Goal: Transaction & Acquisition: Purchase product/service

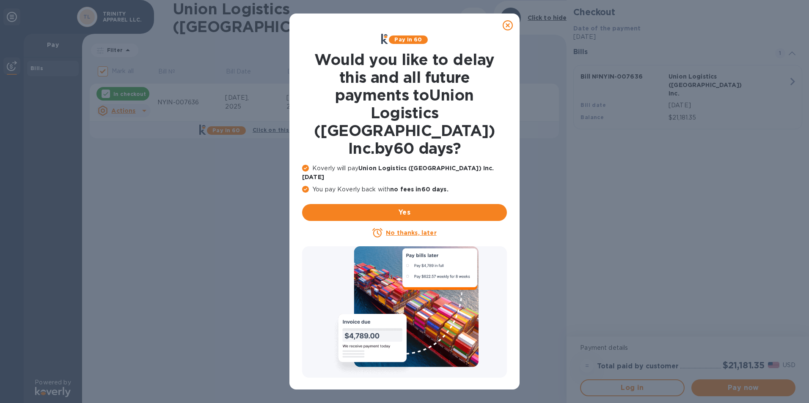
click at [510, 25] on icon at bounding box center [507, 25] width 10 height 10
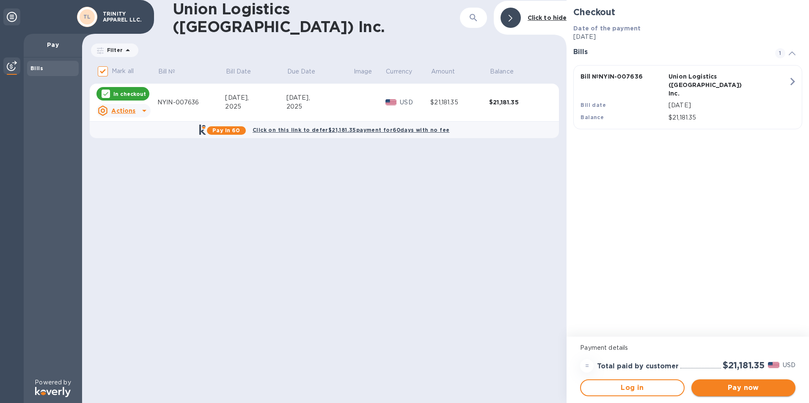
click at [741, 388] on span "Pay now" at bounding box center [743, 388] width 90 height 10
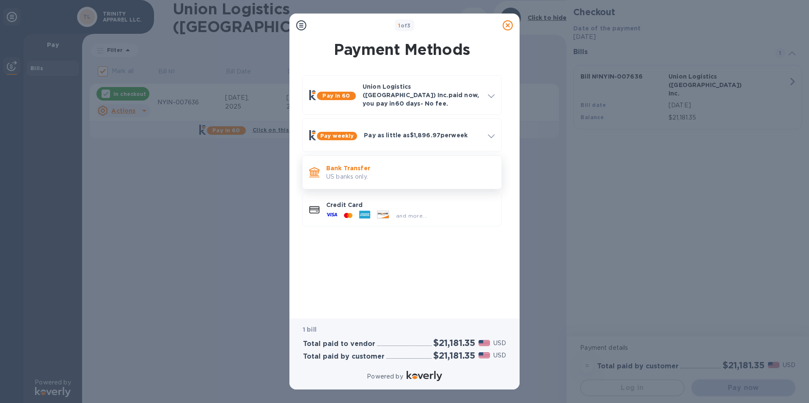
click at [367, 173] on p "US banks only." at bounding box center [410, 177] width 168 height 9
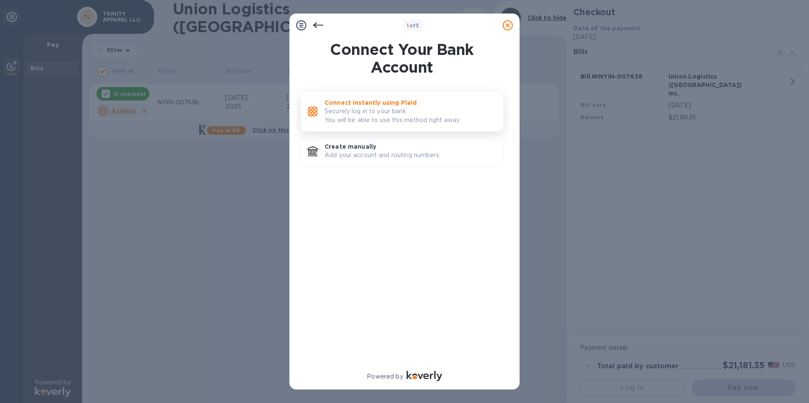
click at [377, 110] on p "Securely log in to your bank. You will be able to use this method right away." at bounding box center [410, 116] width 172 height 18
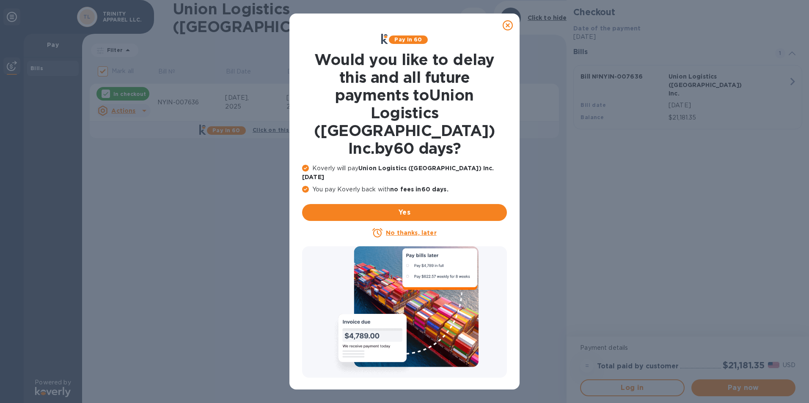
click at [505, 25] on icon at bounding box center [507, 25] width 10 height 10
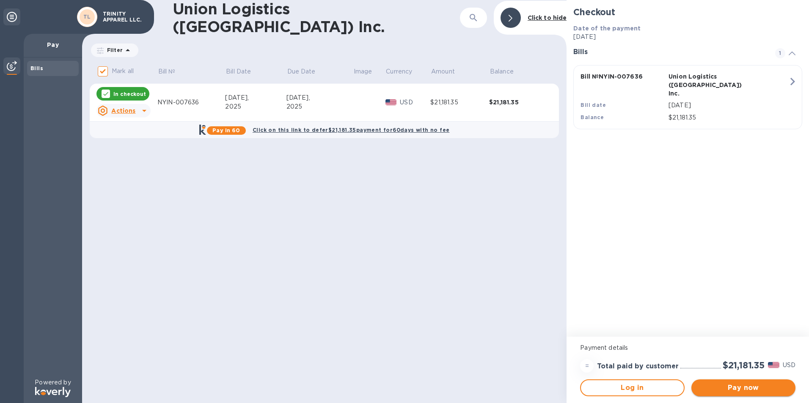
click at [769, 387] on span "Pay now" at bounding box center [743, 388] width 90 height 10
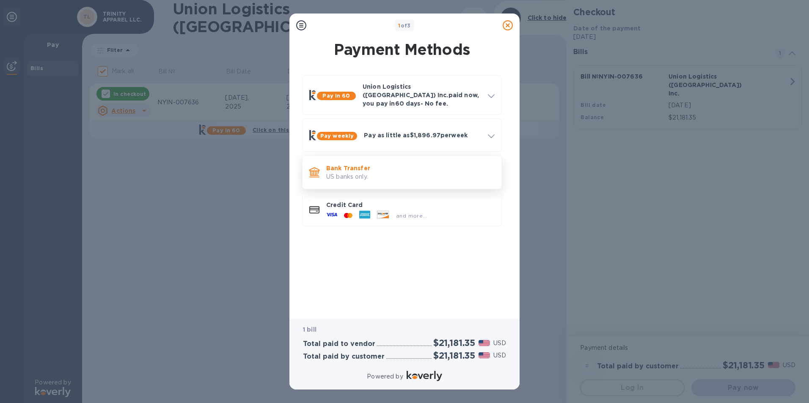
click at [352, 173] on p "US banks only." at bounding box center [410, 177] width 168 height 9
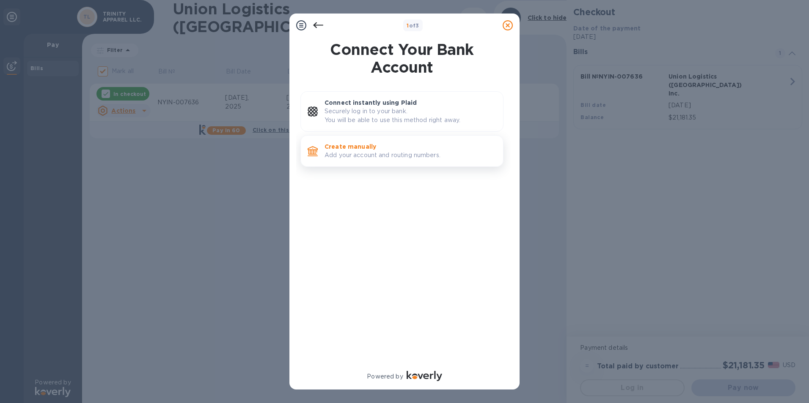
click at [346, 145] on p "Create manually" at bounding box center [410, 147] width 172 height 8
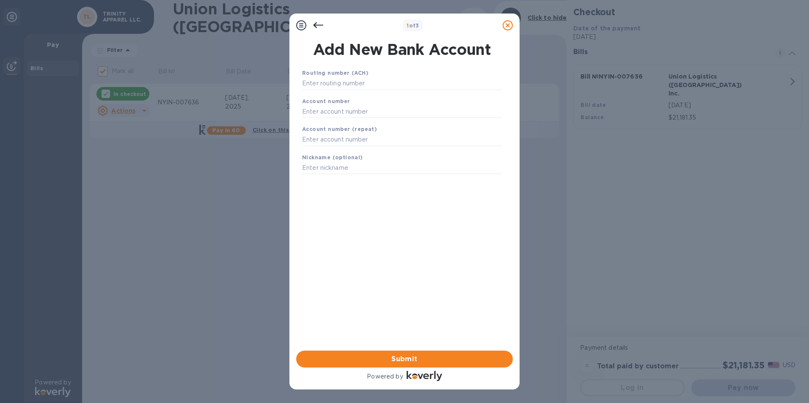
click at [335, 76] on b "Routing number (ACH)" at bounding box center [335, 73] width 66 height 6
click at [336, 79] on input "text" at bounding box center [402, 83] width 200 height 13
click at [299, 25] on icon at bounding box center [301, 25] width 10 height 10
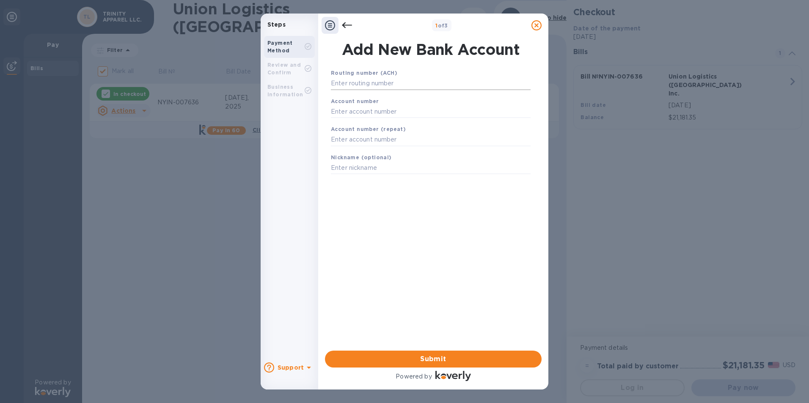
click at [384, 80] on input "text" at bounding box center [431, 83] width 200 height 13
click at [345, 121] on input "text" at bounding box center [431, 122] width 200 height 13
click at [387, 82] on input "026013673" at bounding box center [431, 83] width 200 height 13
type input "0"
type input "021000322"
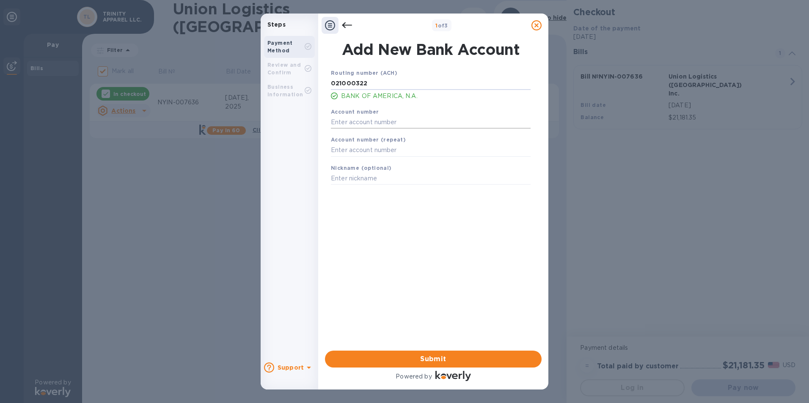
click at [376, 117] on input "text" at bounding box center [431, 122] width 200 height 13
type input "483110255715"
click at [368, 150] on input "text" at bounding box center [431, 150] width 200 height 13
type input "483110255715"
click at [364, 180] on input "text" at bounding box center [431, 179] width 200 height 13
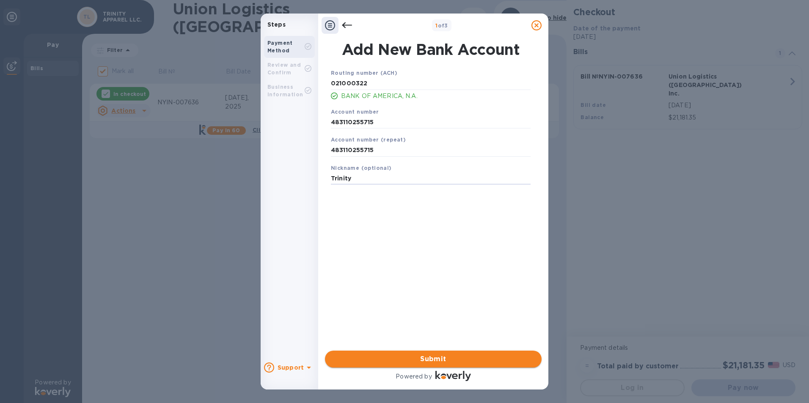
type input "Trinity"
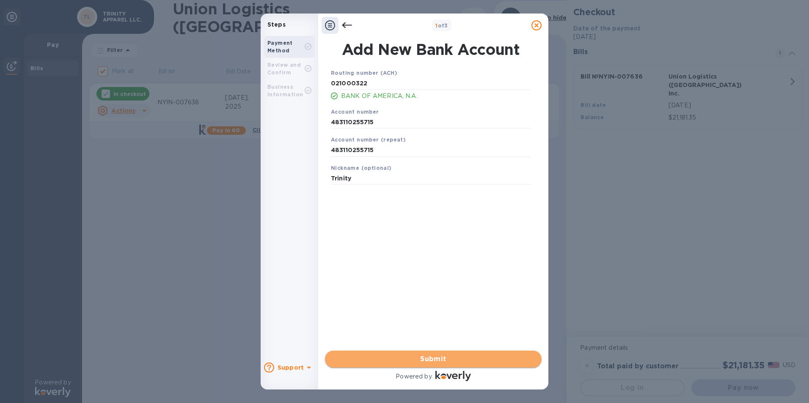
click at [439, 356] on span "Submit" at bounding box center [433, 359] width 203 height 10
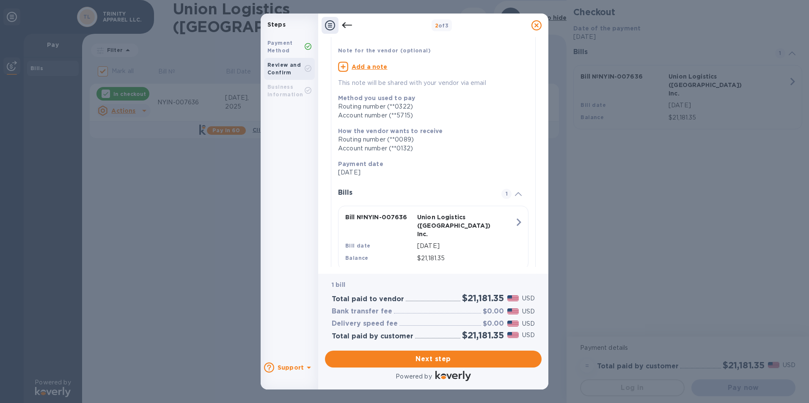
scroll to position [68, 0]
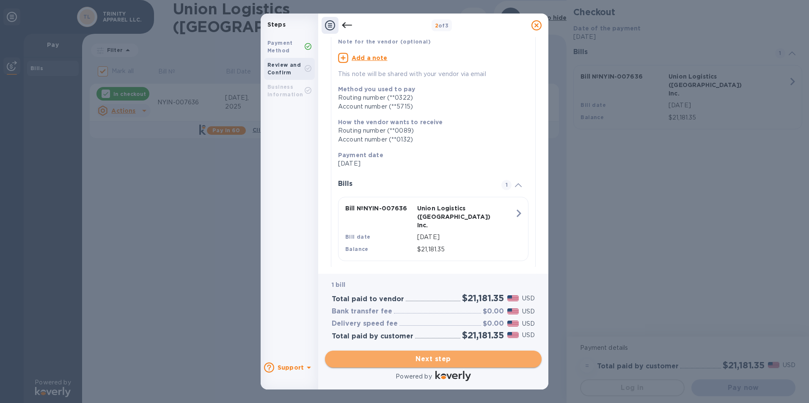
click at [429, 361] on span "Next step" at bounding box center [433, 359] width 203 height 10
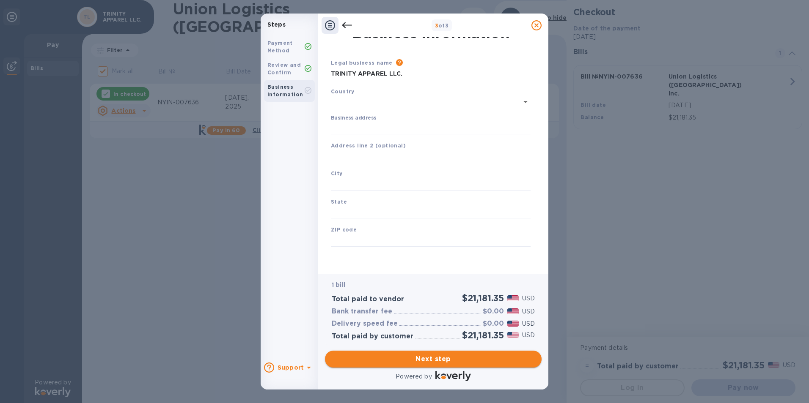
type input "[GEOGRAPHIC_DATA]"
click at [343, 123] on input "Business address" at bounding box center [431, 128] width 200 height 13
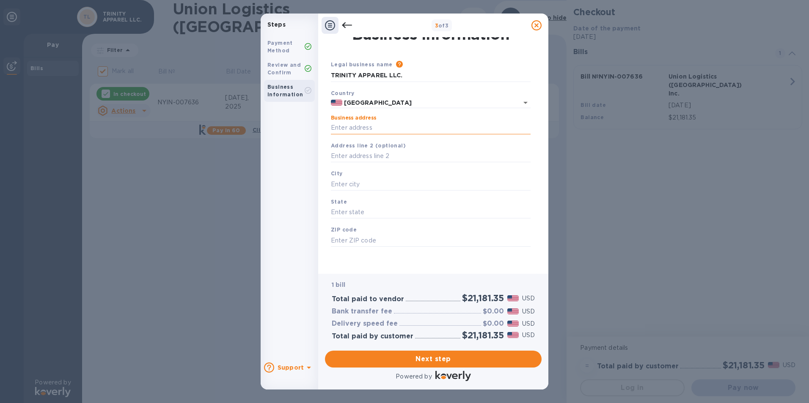
type input "[STREET_ADDRESS]"
type input "suite 305"
type input "Flushing"
type input "NY"
type input "11354"
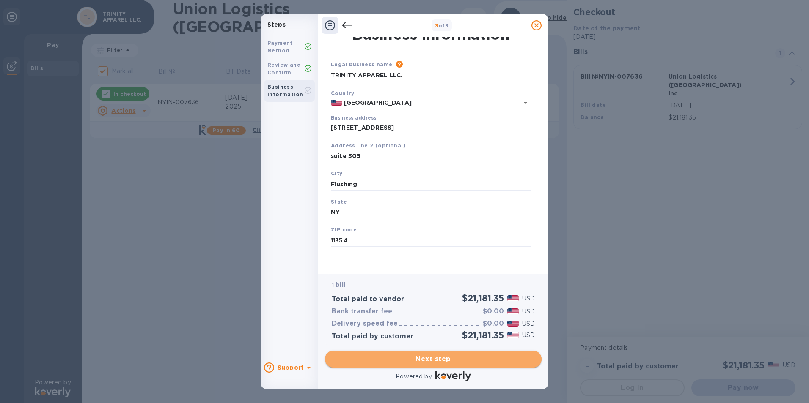
click at [439, 359] on span "Next step" at bounding box center [433, 359] width 203 height 10
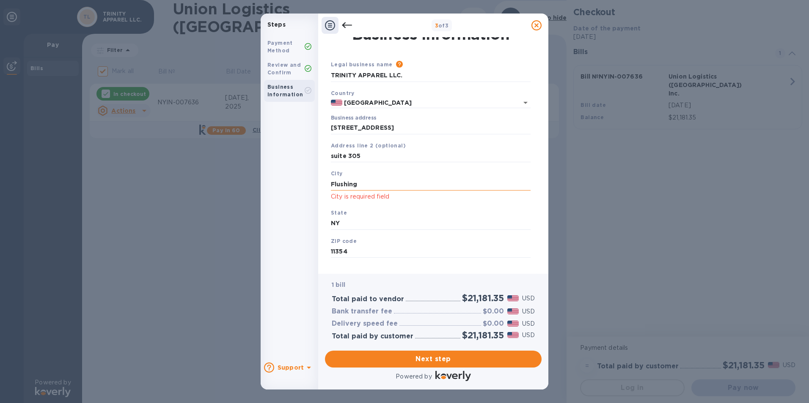
click at [370, 185] on input "Flushing" at bounding box center [431, 184] width 200 height 13
click at [324, 236] on div "Business Information Legal business name Please provide the legal name that app…" at bounding box center [433, 155] width 230 height 237
click at [365, 187] on input "Flushing" at bounding box center [431, 184] width 200 height 13
type input "F"
type input "Flushing"
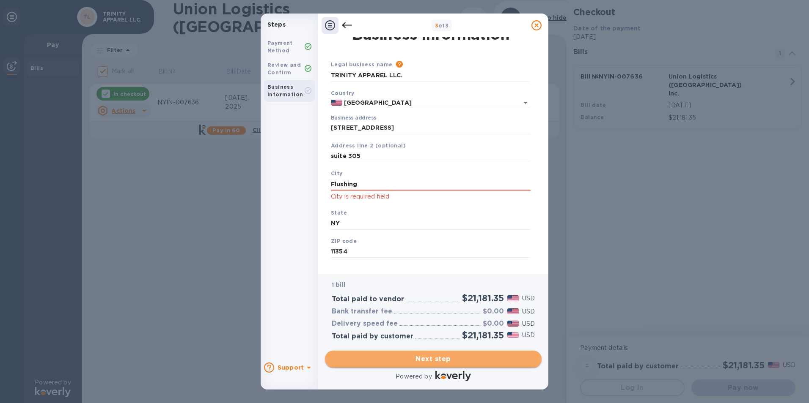
click at [444, 353] on button "Next step" at bounding box center [433, 359] width 217 height 17
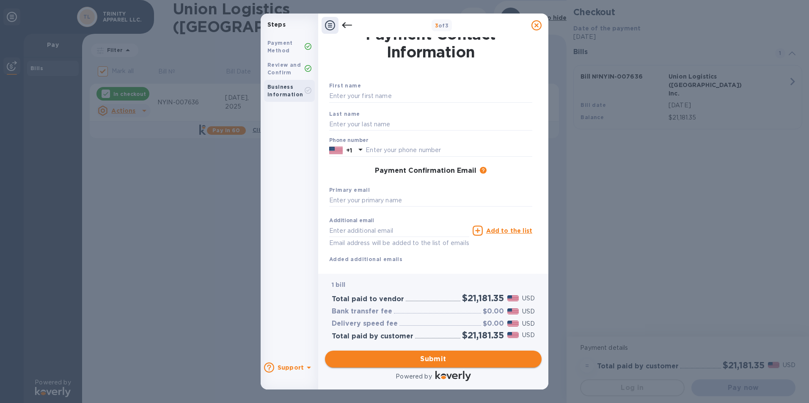
click at [444, 356] on span "Submit" at bounding box center [433, 359] width 203 height 10
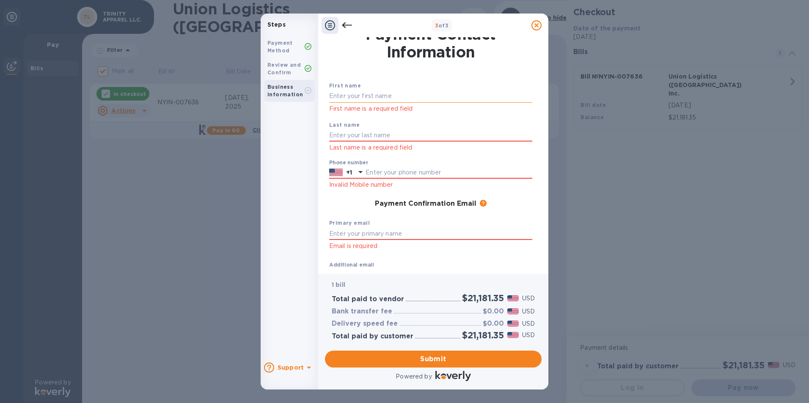
click at [358, 94] on input "text" at bounding box center [430, 96] width 203 height 13
type input "[PERSON_NAME]"
click at [334, 133] on input "text" at bounding box center [430, 135] width 203 height 13
type input "Jamil"
click at [318, 165] on div "Payment Method Review and Confirm Business Information" at bounding box center [289, 194] width 58 height 323
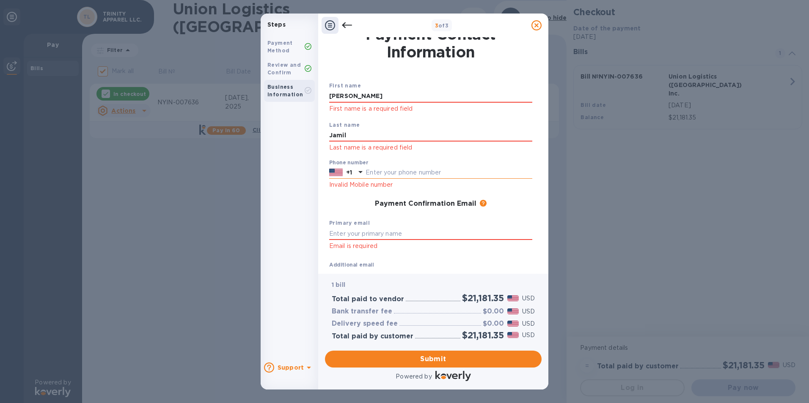
click at [384, 169] on input "text" at bounding box center [448, 173] width 167 height 13
type input "5512636489"
type input "[EMAIL_ADDRESS][DOMAIN_NAME]"
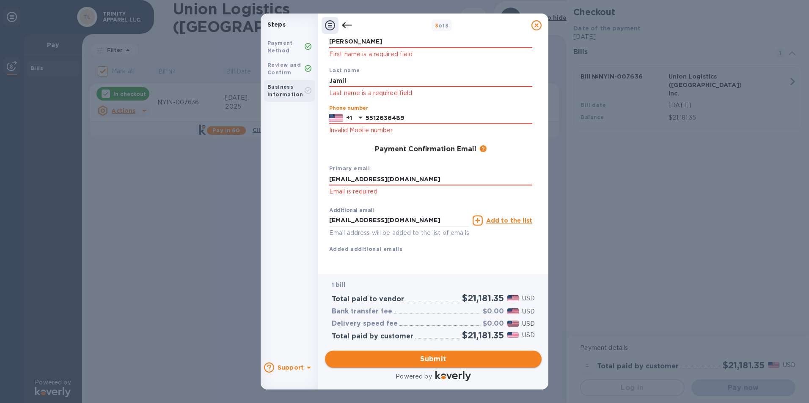
scroll to position [74, 0]
type input "5512636489"
click at [439, 359] on span "Submit" at bounding box center [433, 359] width 203 height 10
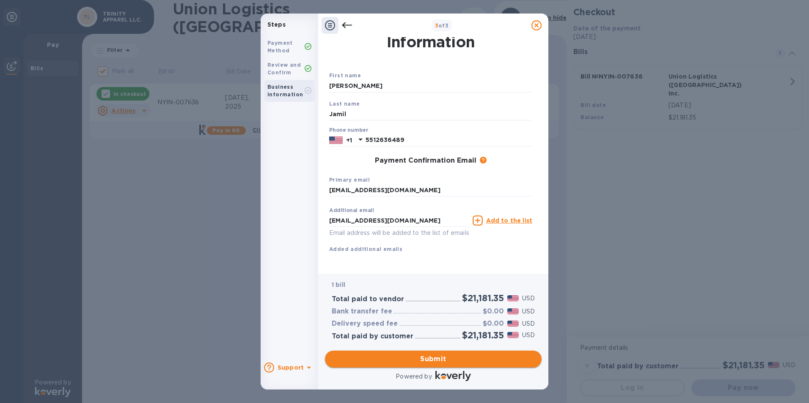
scroll to position [30, 0]
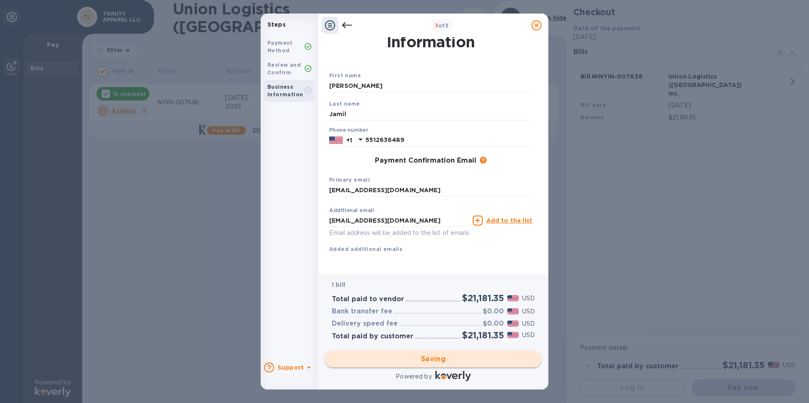
checkbox input "false"
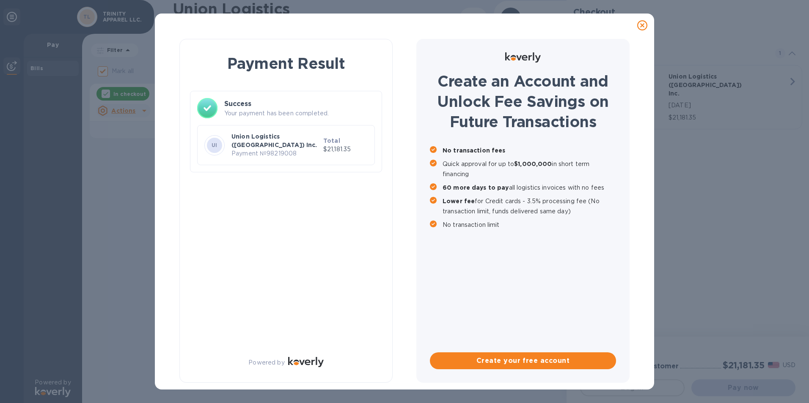
scroll to position [0, 0]
